Goal: Information Seeking & Learning: Learn about a topic

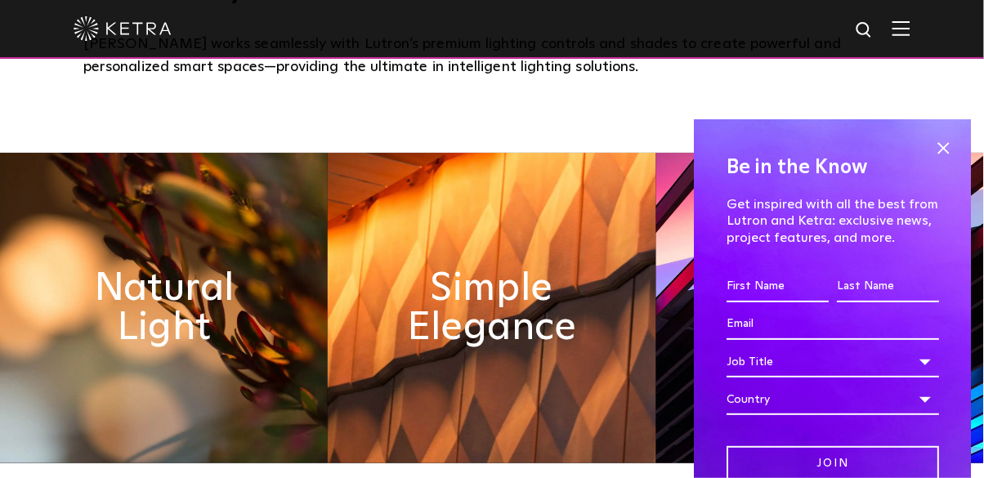
scroll to position [639, 0]
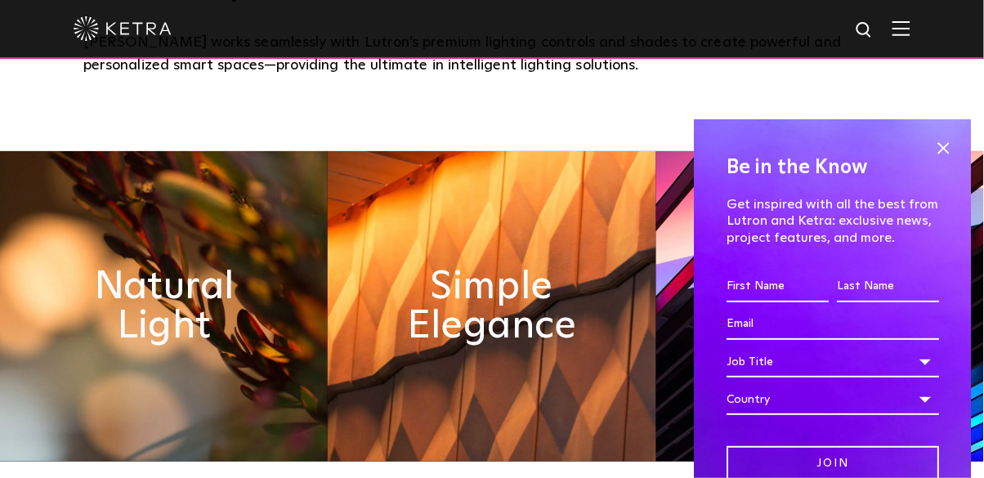
click at [936, 160] on span at bounding box center [943, 148] width 25 height 25
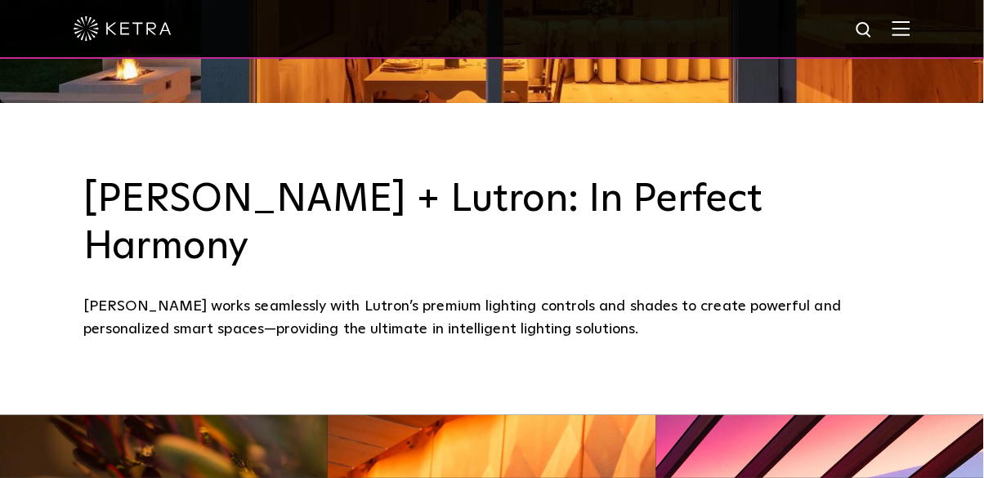
scroll to position [0, 0]
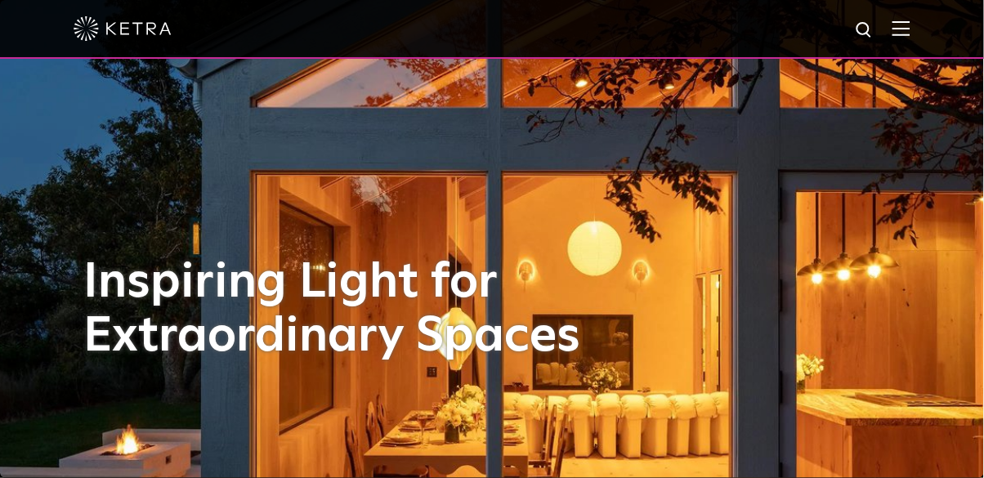
click at [898, 51] on div at bounding box center [492, 28] width 837 height 57
click at [901, 22] on img at bounding box center [901, 28] width 18 height 16
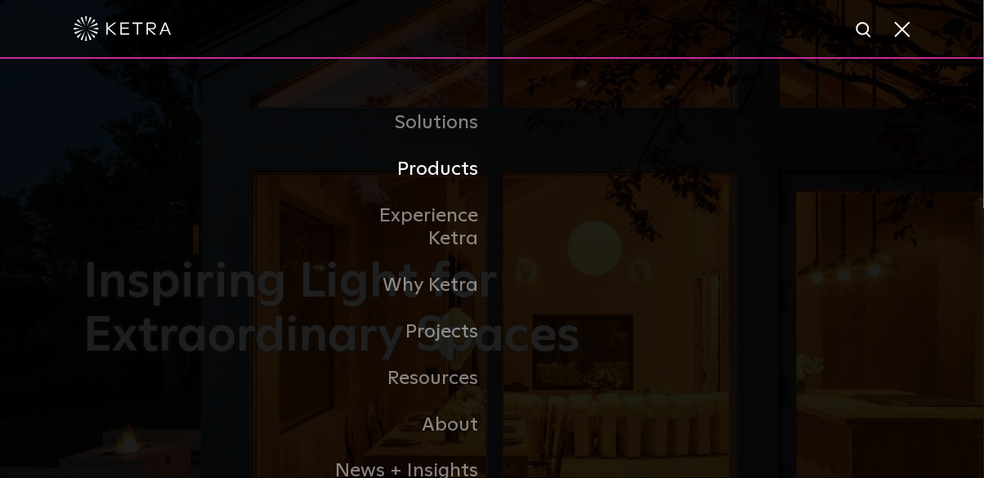
click at [460, 167] on link "Products" at bounding box center [407, 169] width 167 height 47
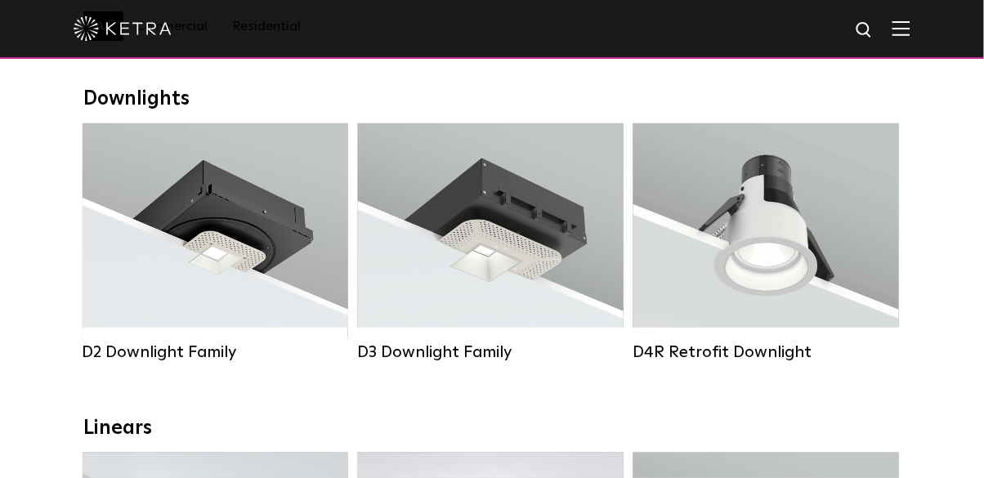
scroll to position [238, 0]
click at [239, 310] on div "Lumen Output: 1200 Colors: White / Black / Gloss Black / Silver / Bronze / Silv…" at bounding box center [215, 229] width 217 height 165
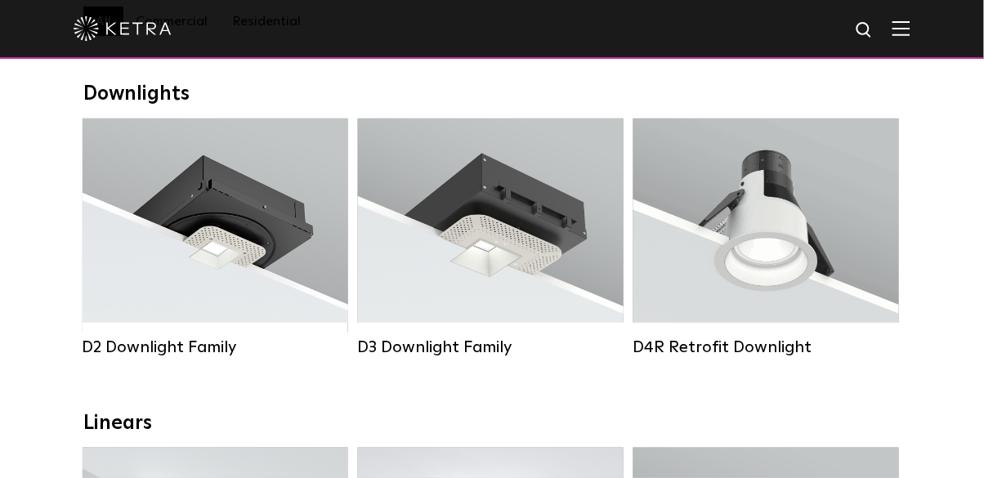
scroll to position [272, 0]
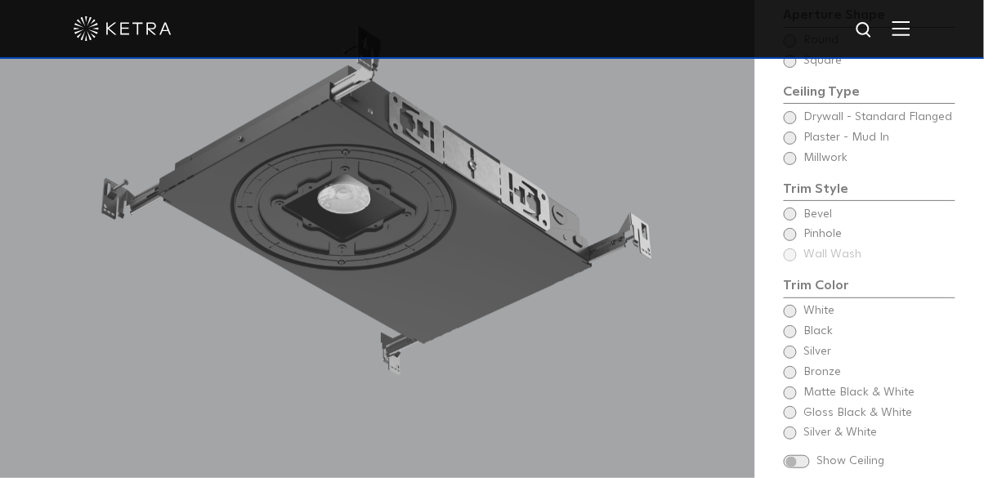
scroll to position [1392, 0]
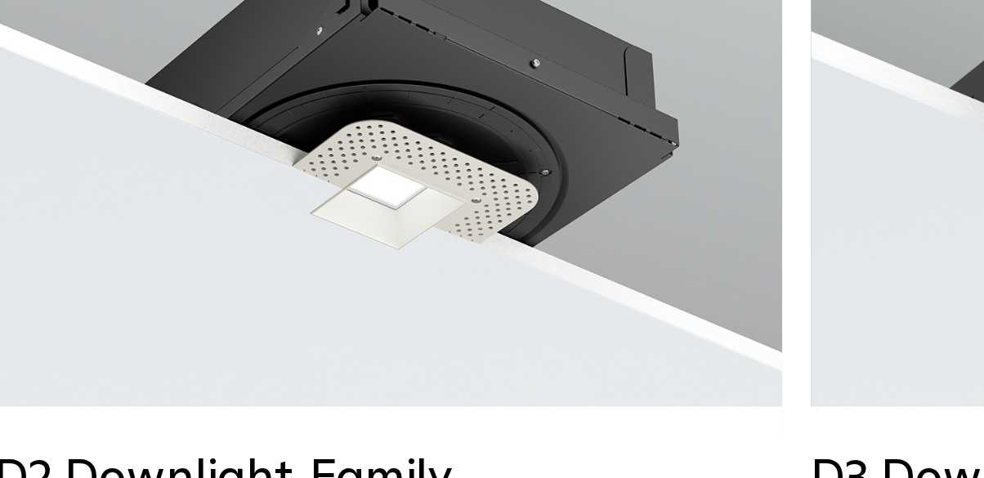
scroll to position [233, 0]
